Goal: Task Accomplishment & Management: Manage account settings

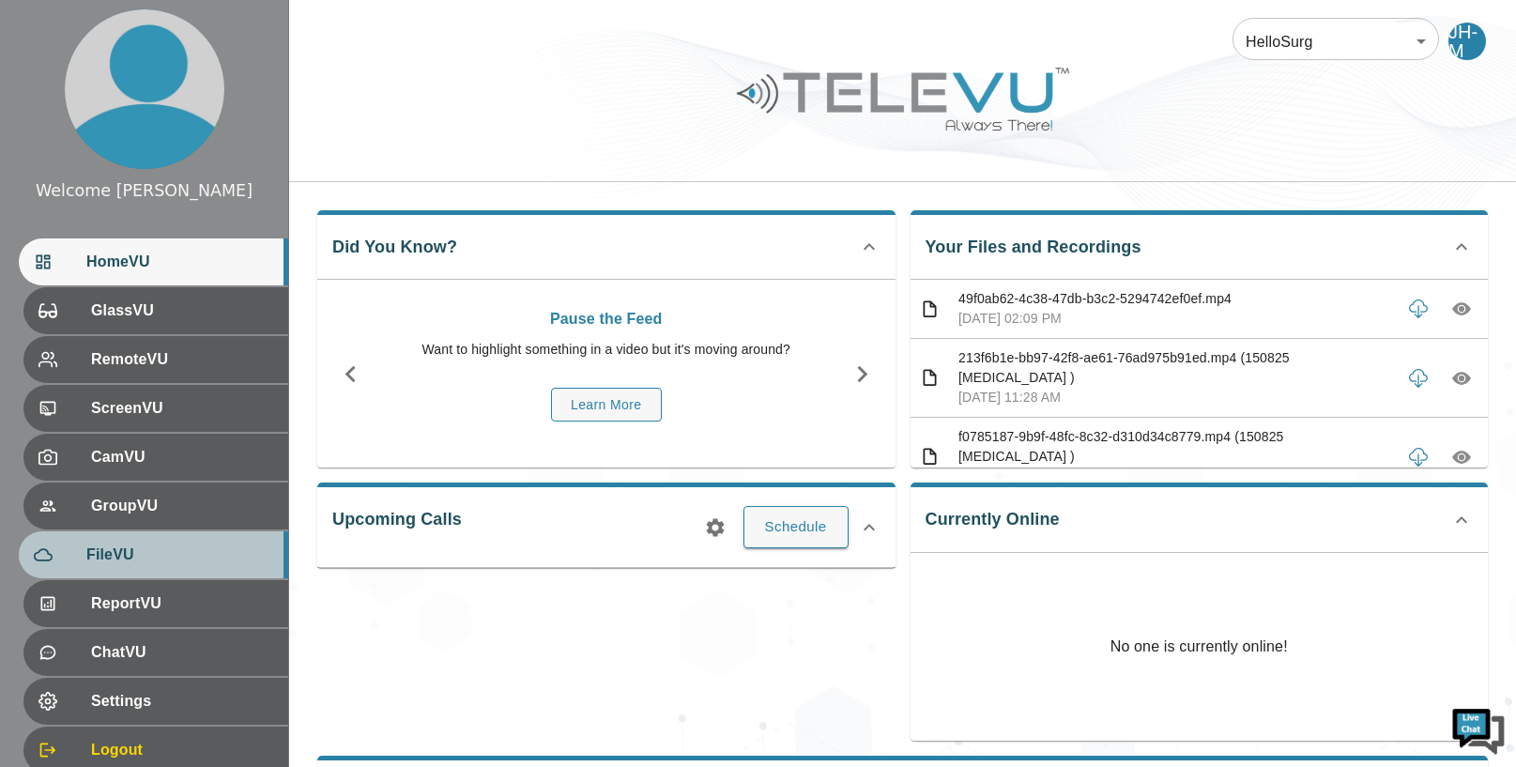
click at [141, 535] on div "FileVU" at bounding box center [153, 554] width 269 height 47
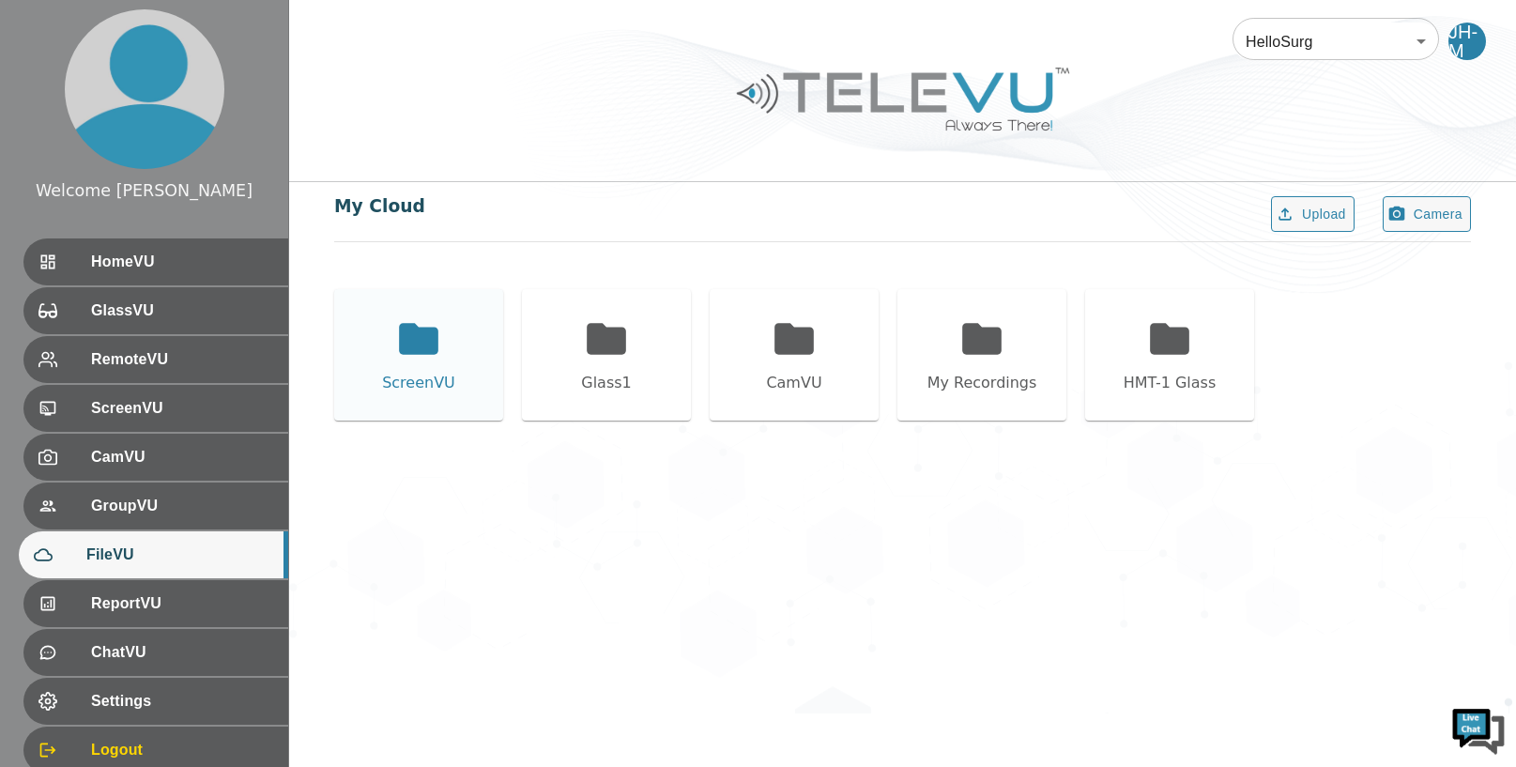
click at [417, 346] on icon at bounding box center [418, 338] width 39 height 31
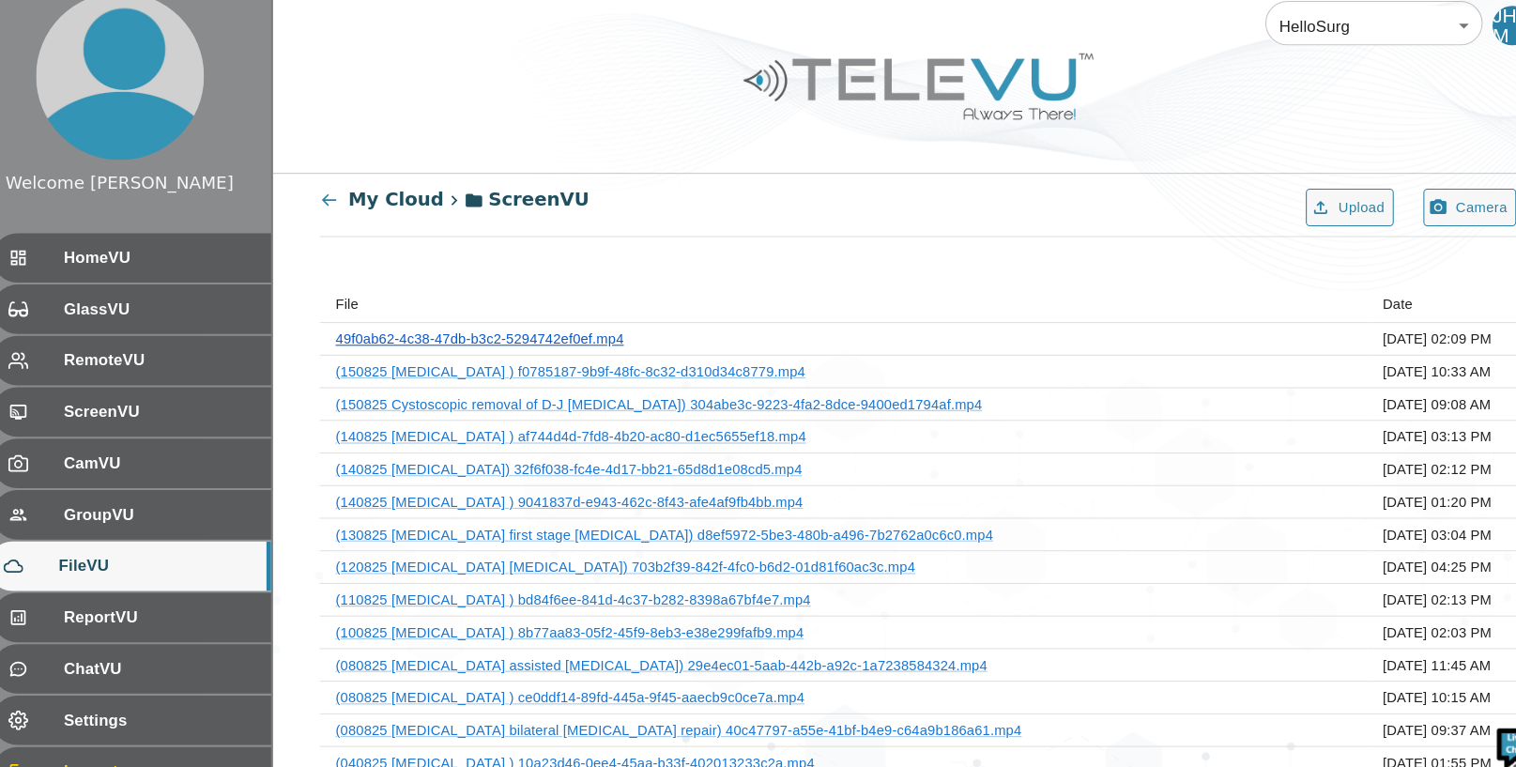
click at [608, 336] on link "49f0ab62-4c38-47db-b3c2-5294742ef0ef.mp4" at bounding box center [486, 338] width 274 height 15
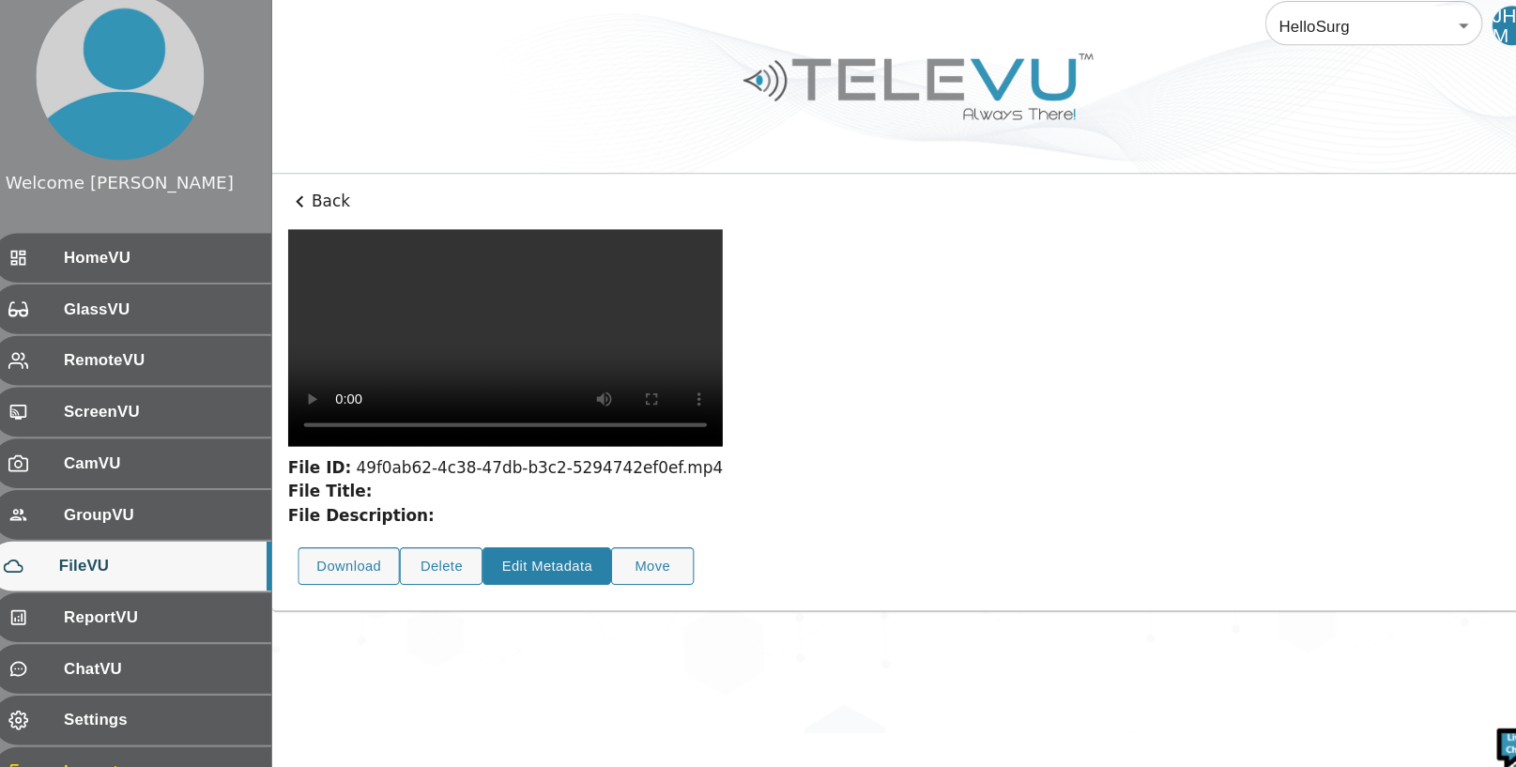
click at [563, 537] on button "Edit Metadata" at bounding box center [550, 555] width 122 height 37
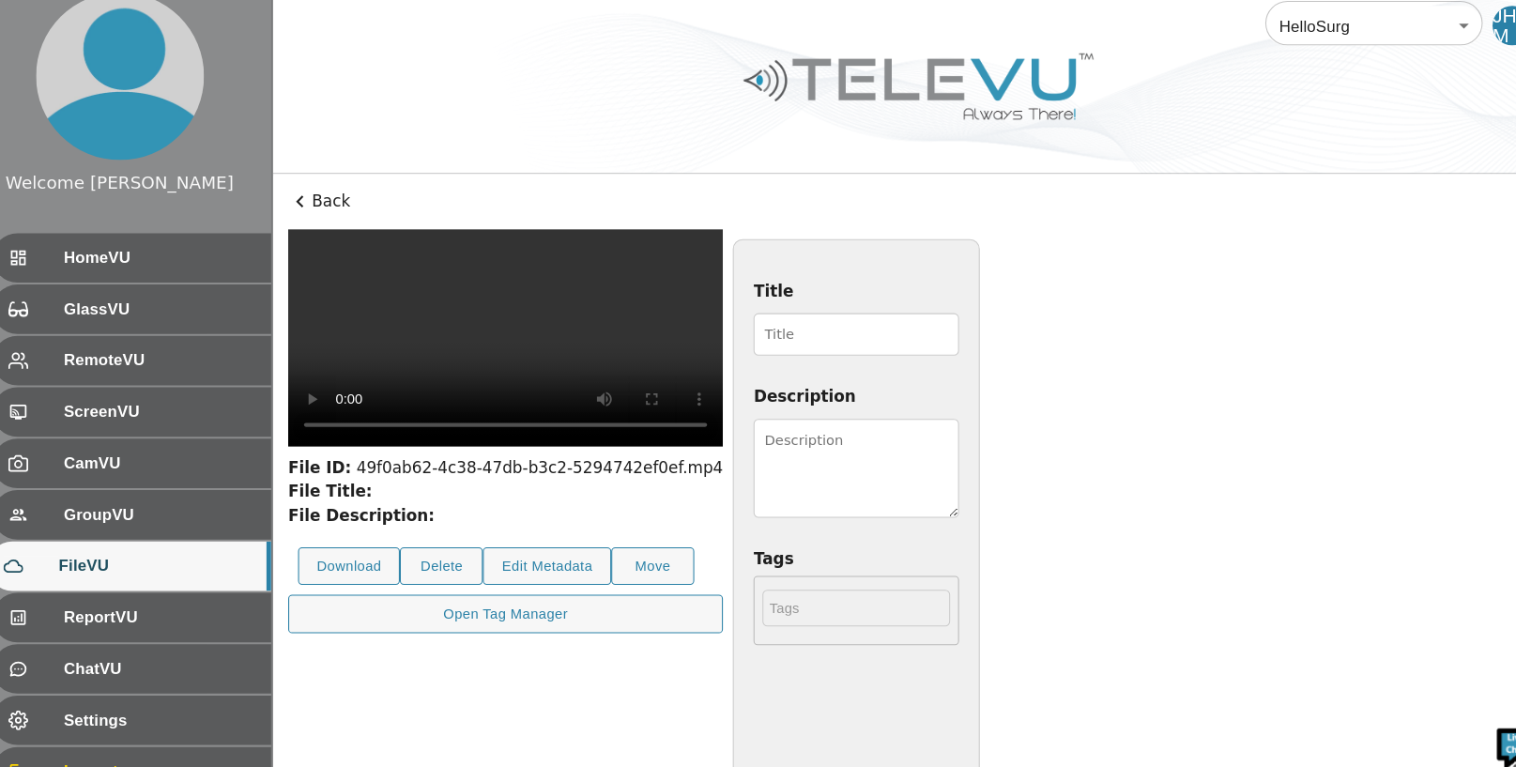
click at [792, 332] on input "Title" at bounding box center [843, 335] width 195 height 40
click at [717, 332] on video at bounding box center [510, 338] width 413 height 207
click at [942, 340] on input "170825" at bounding box center [843, 335] width 195 height 40
type input "170825 [MEDICAL_DATA]"
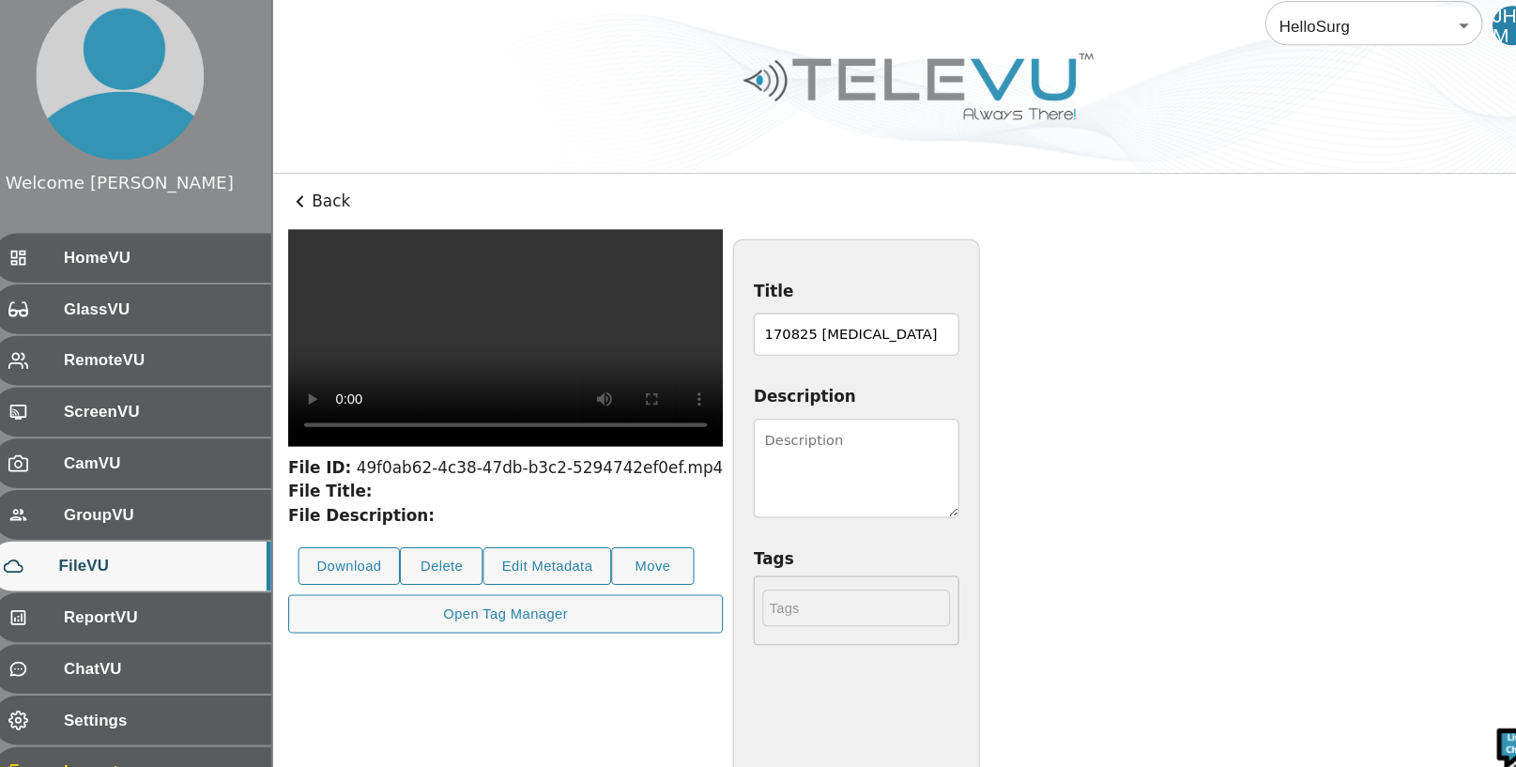
click at [942, 455] on textarea "Description" at bounding box center [843, 462] width 195 height 94
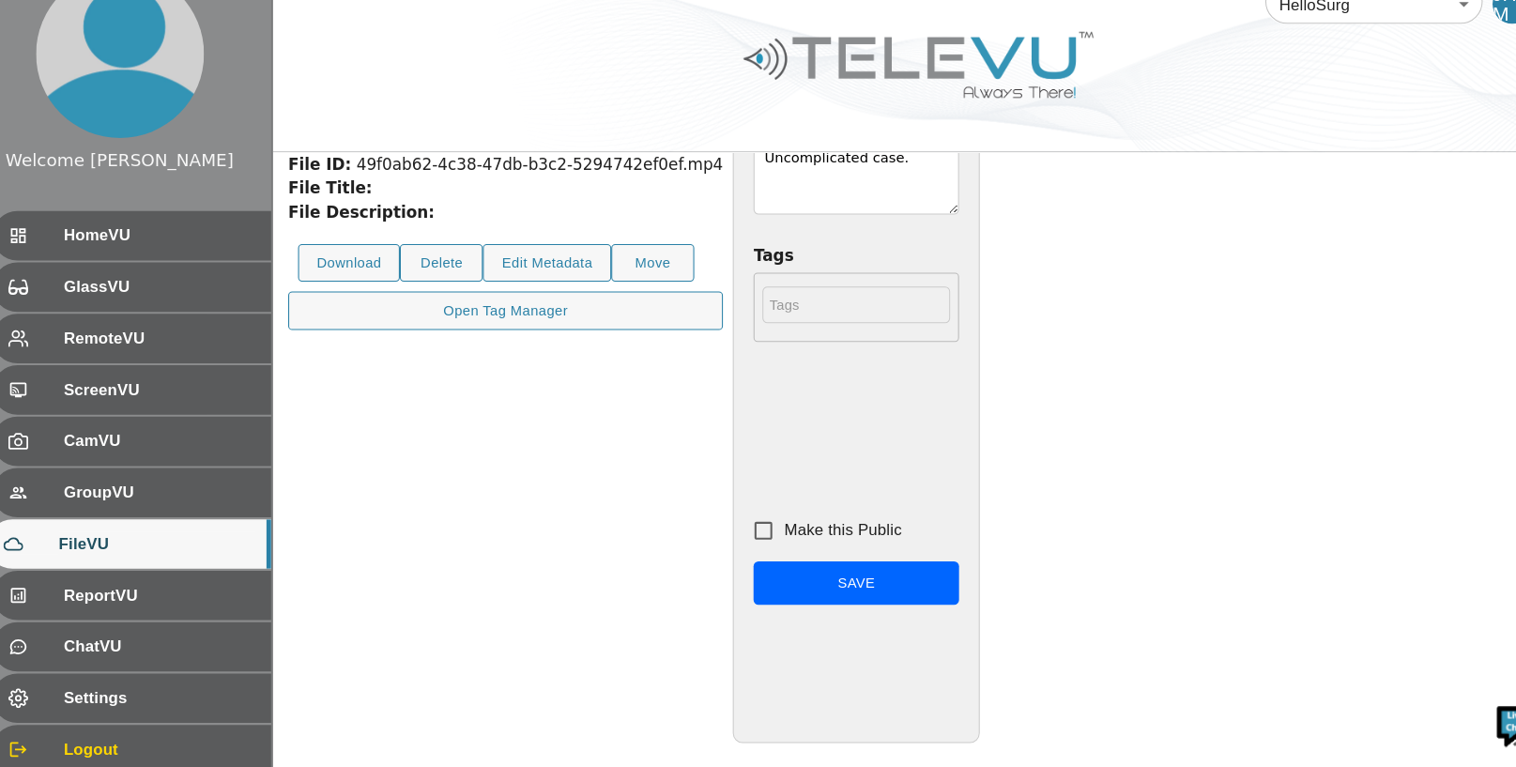
type textarea "[DEMOGRAPHIC_DATA] gir. Uncomplicated case."
click at [776, 538] on input "Make this Public" at bounding box center [755, 541] width 39 height 39
checkbox input "true"
click at [942, 594] on button "Save" at bounding box center [843, 592] width 195 height 42
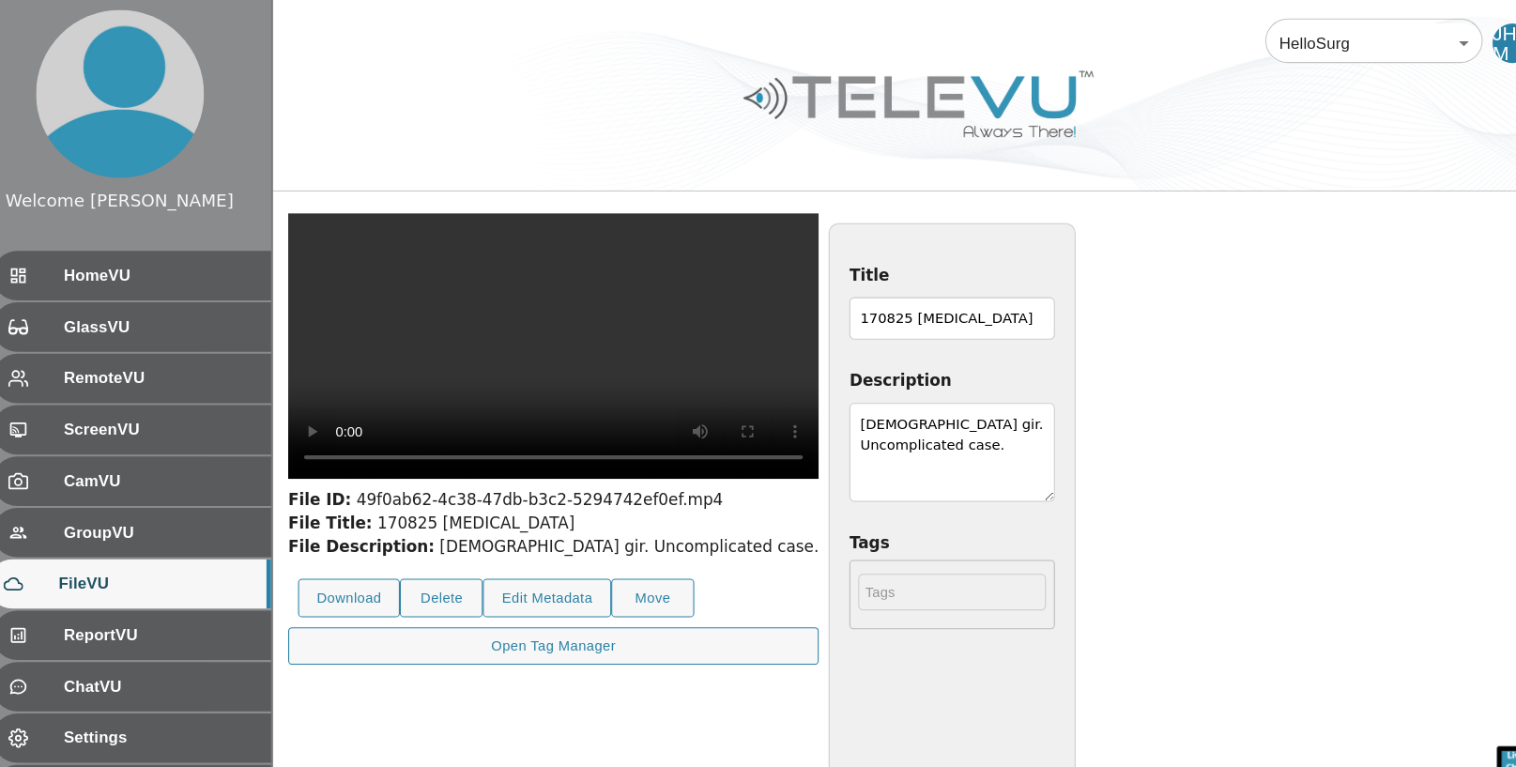
scroll to position [0, 0]
